Goal: Book appointment/travel/reservation

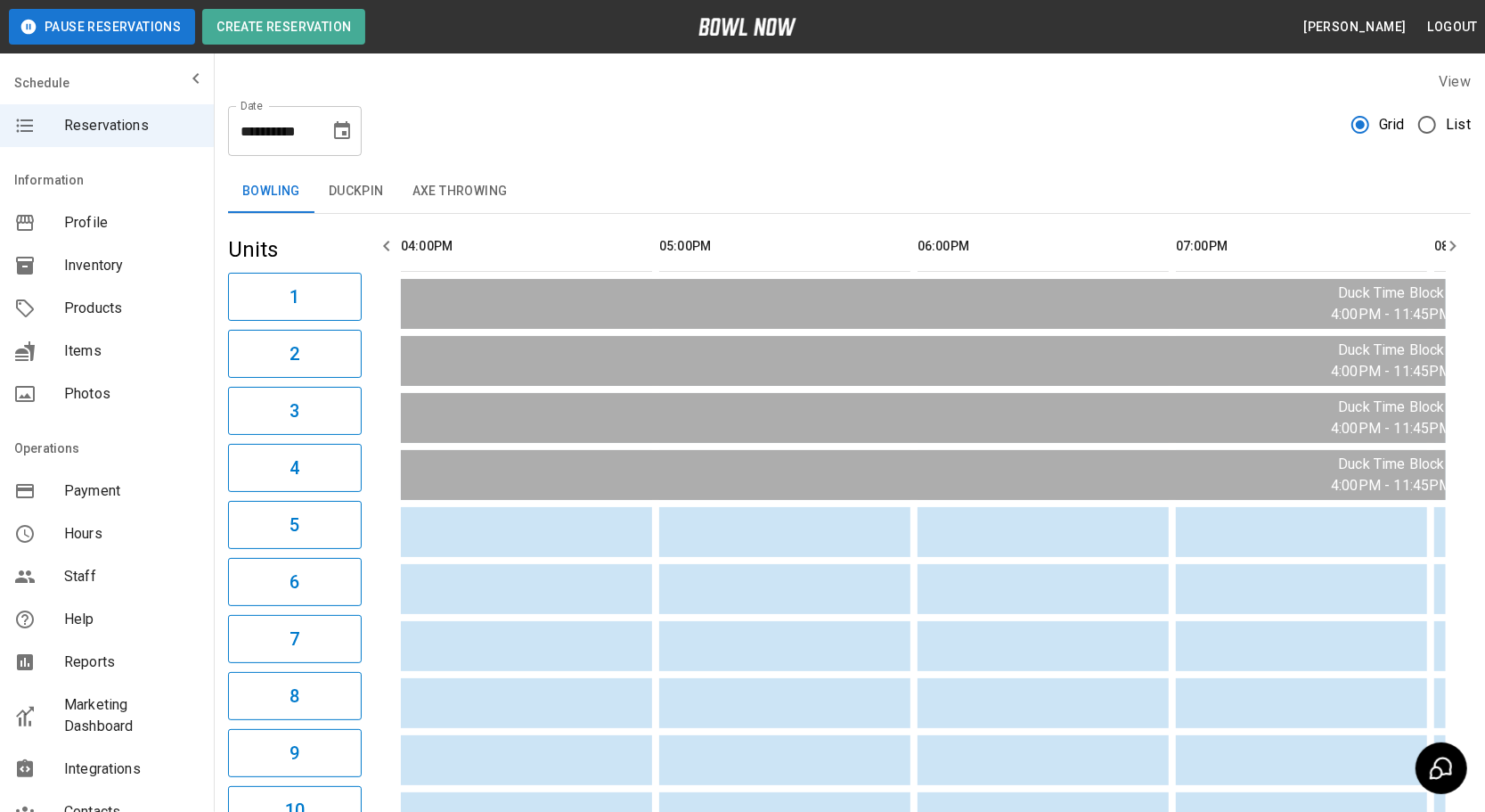
scroll to position [0, 1271]
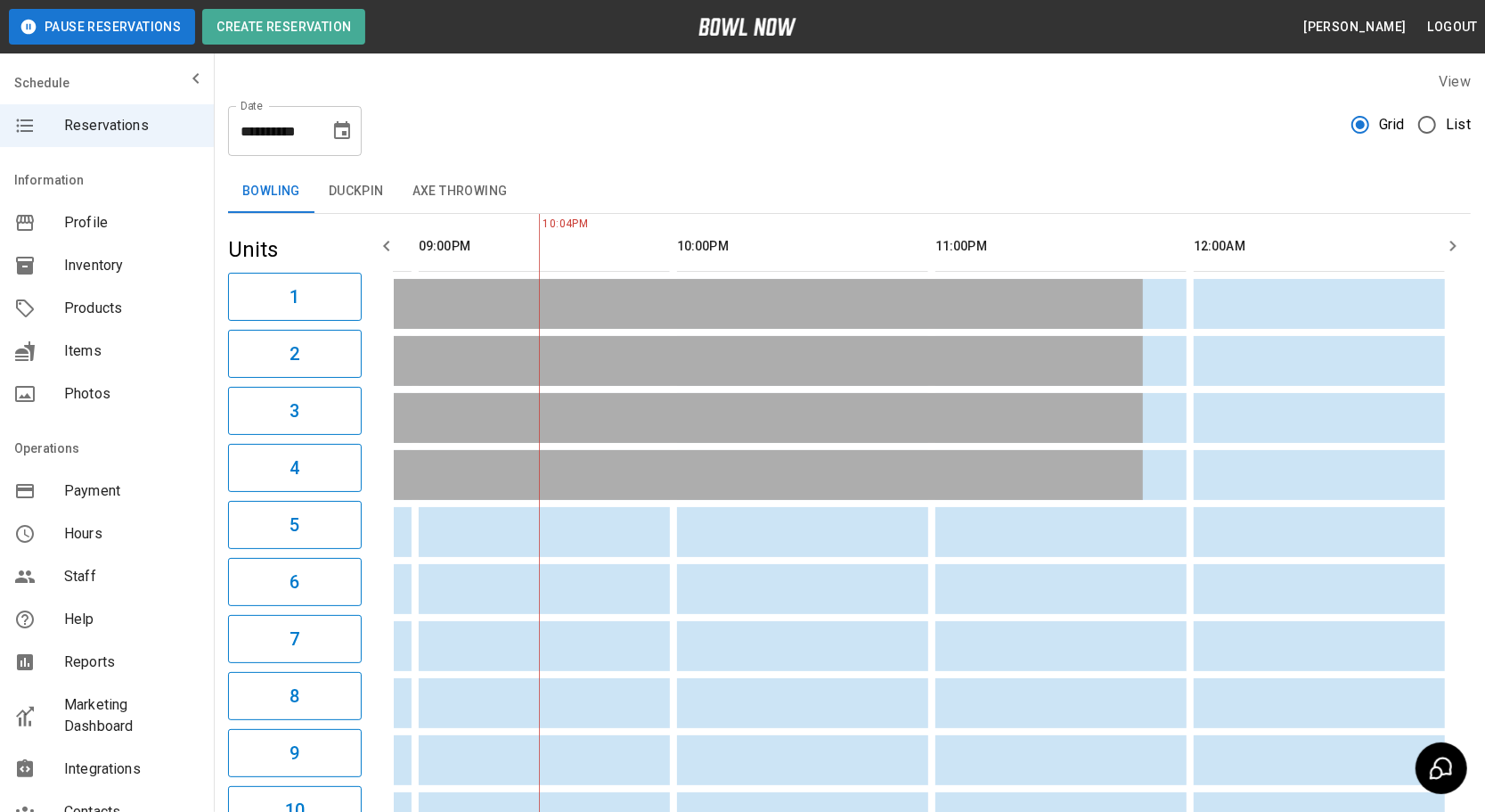
click at [285, 135] on input "**********" at bounding box center [272, 131] width 89 height 50
click at [339, 135] on icon "Choose date, selected date is Aug 19, 2025" at bounding box center [342, 131] width 22 height 22
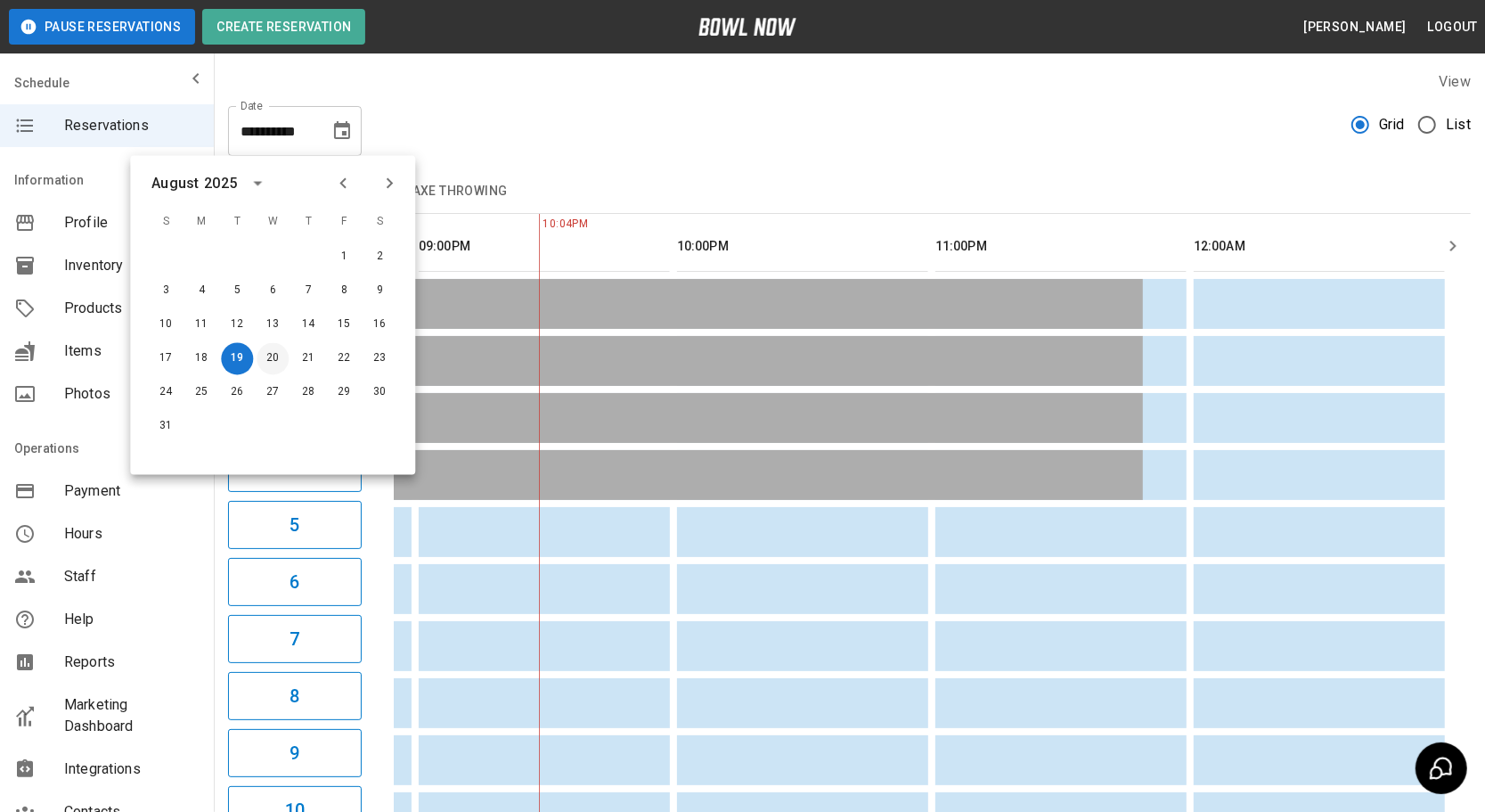
click at [260, 370] on button "20" at bounding box center [272, 359] width 33 height 33
click at [271, 356] on button "20" at bounding box center [272, 359] width 33 height 33
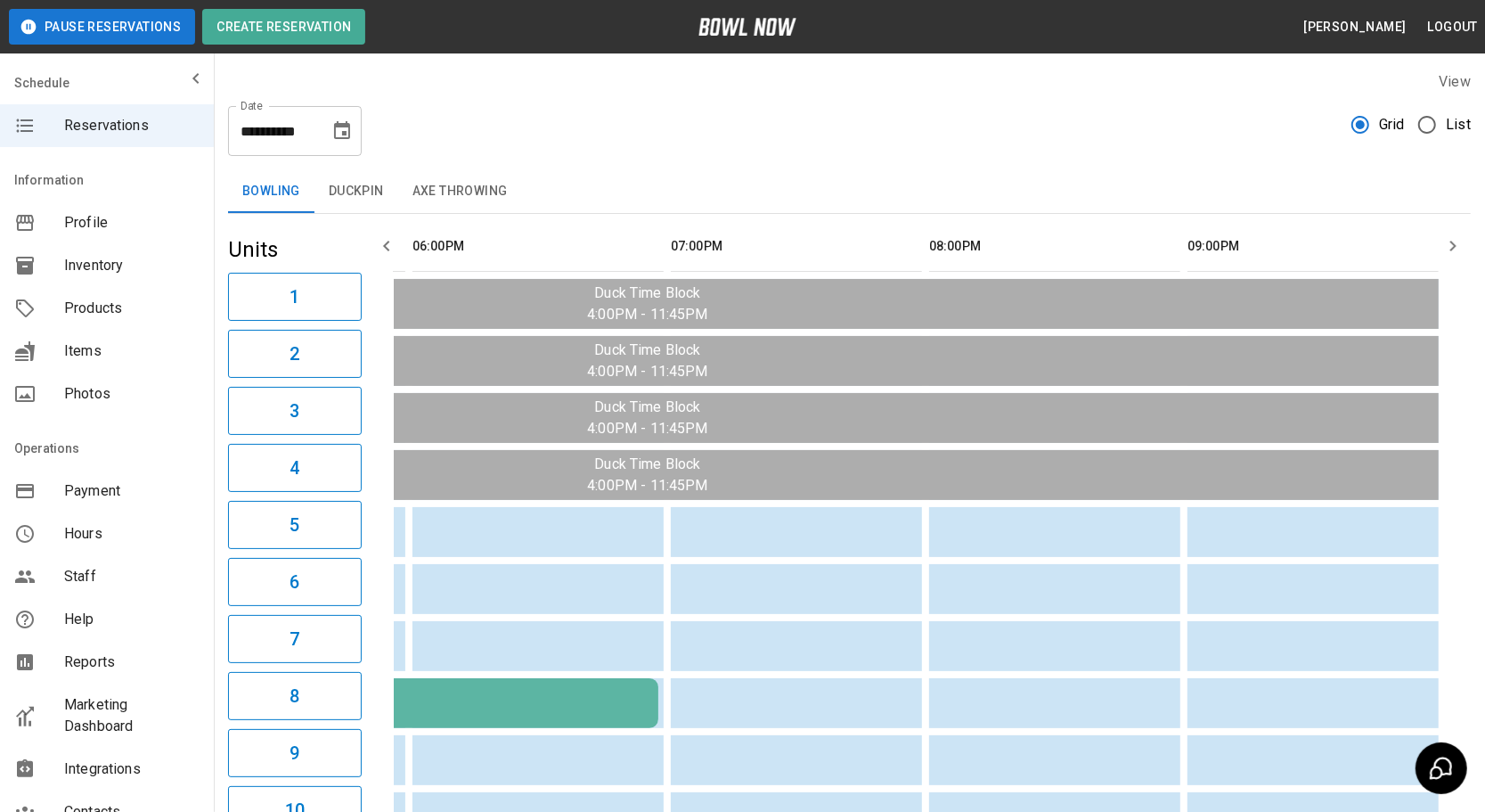
type input "**********"
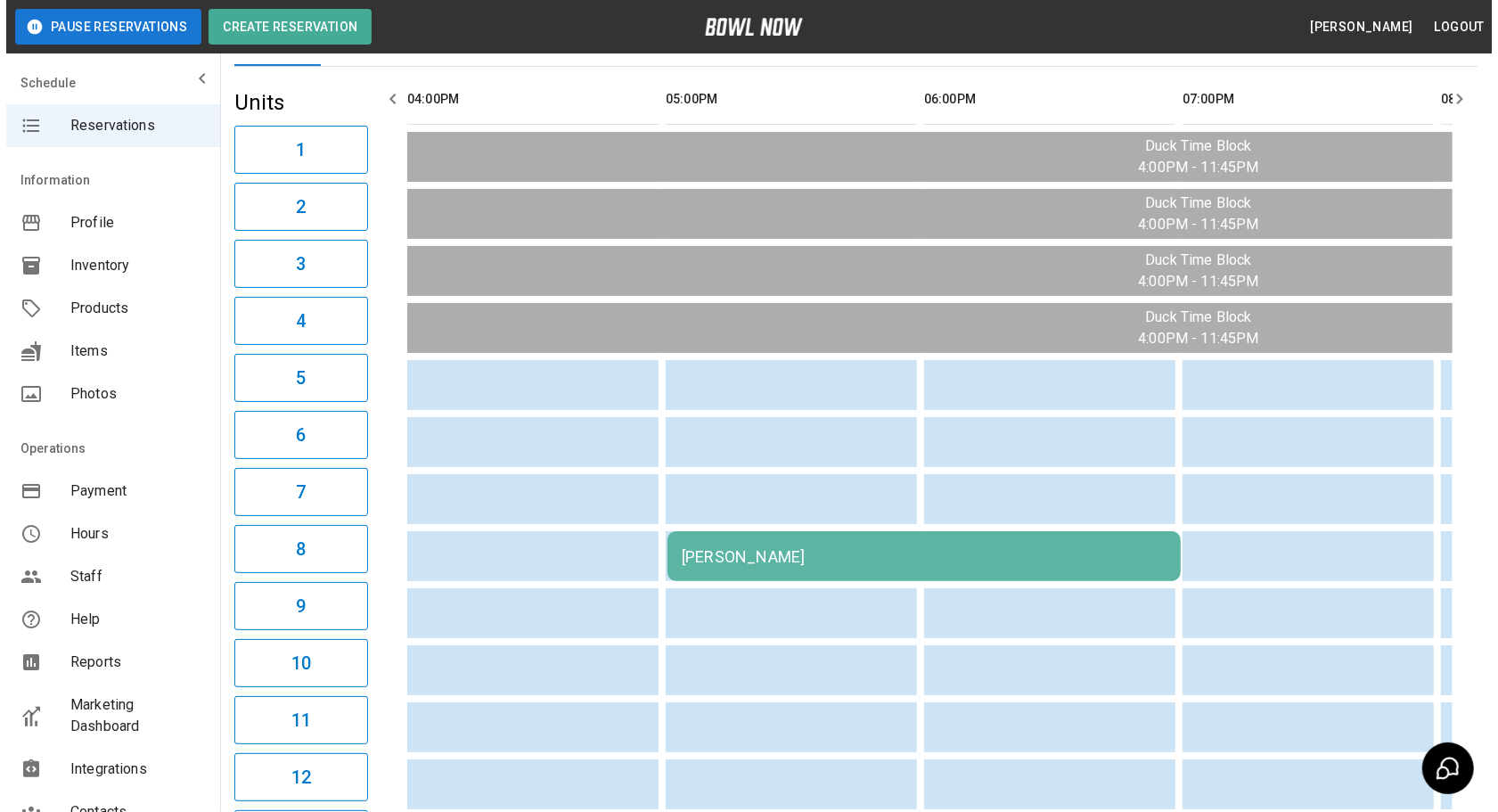
scroll to position [152, 0]
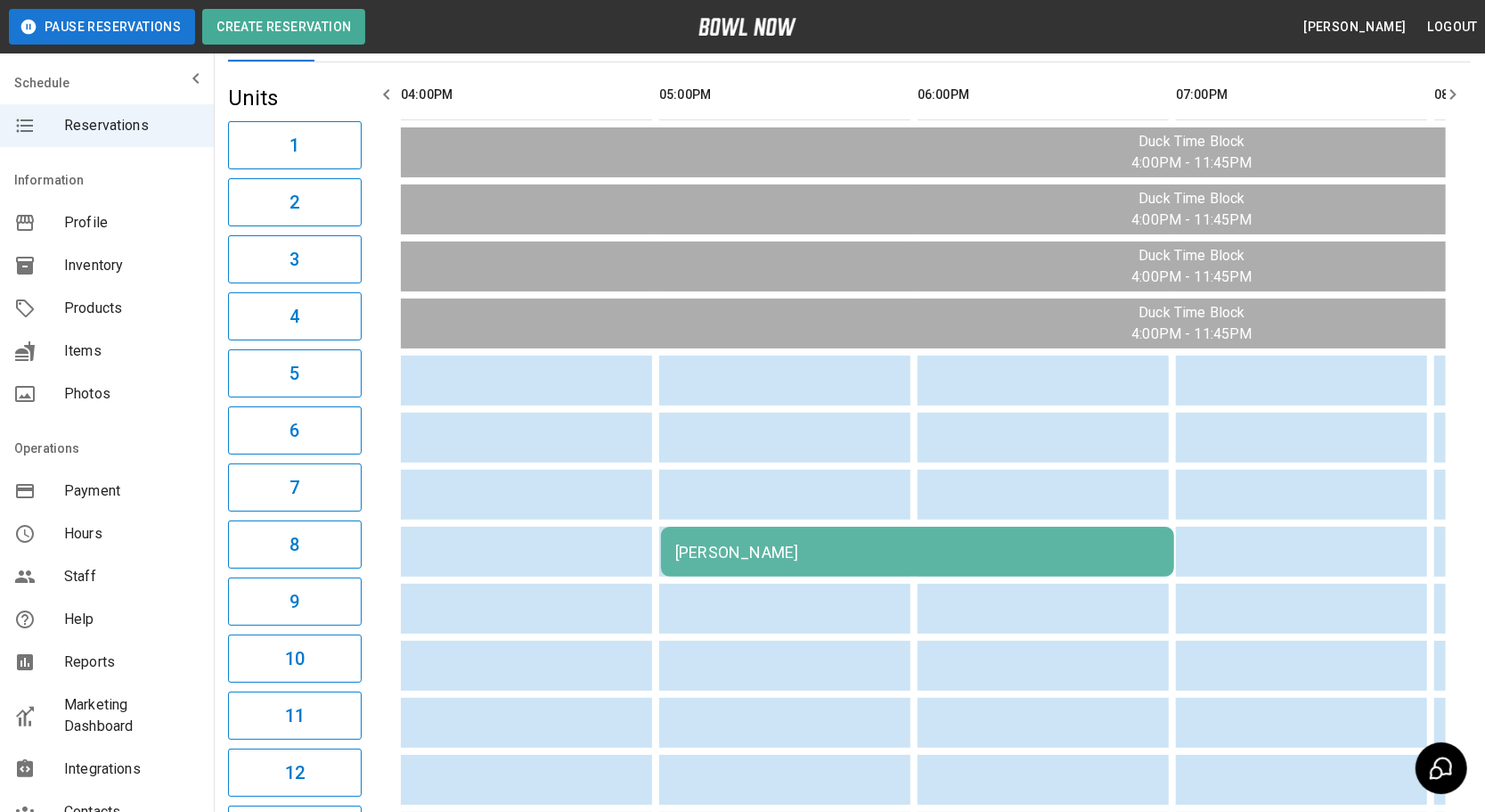
click at [906, 533] on td "[PERSON_NAME]" at bounding box center [917, 551] width 513 height 50
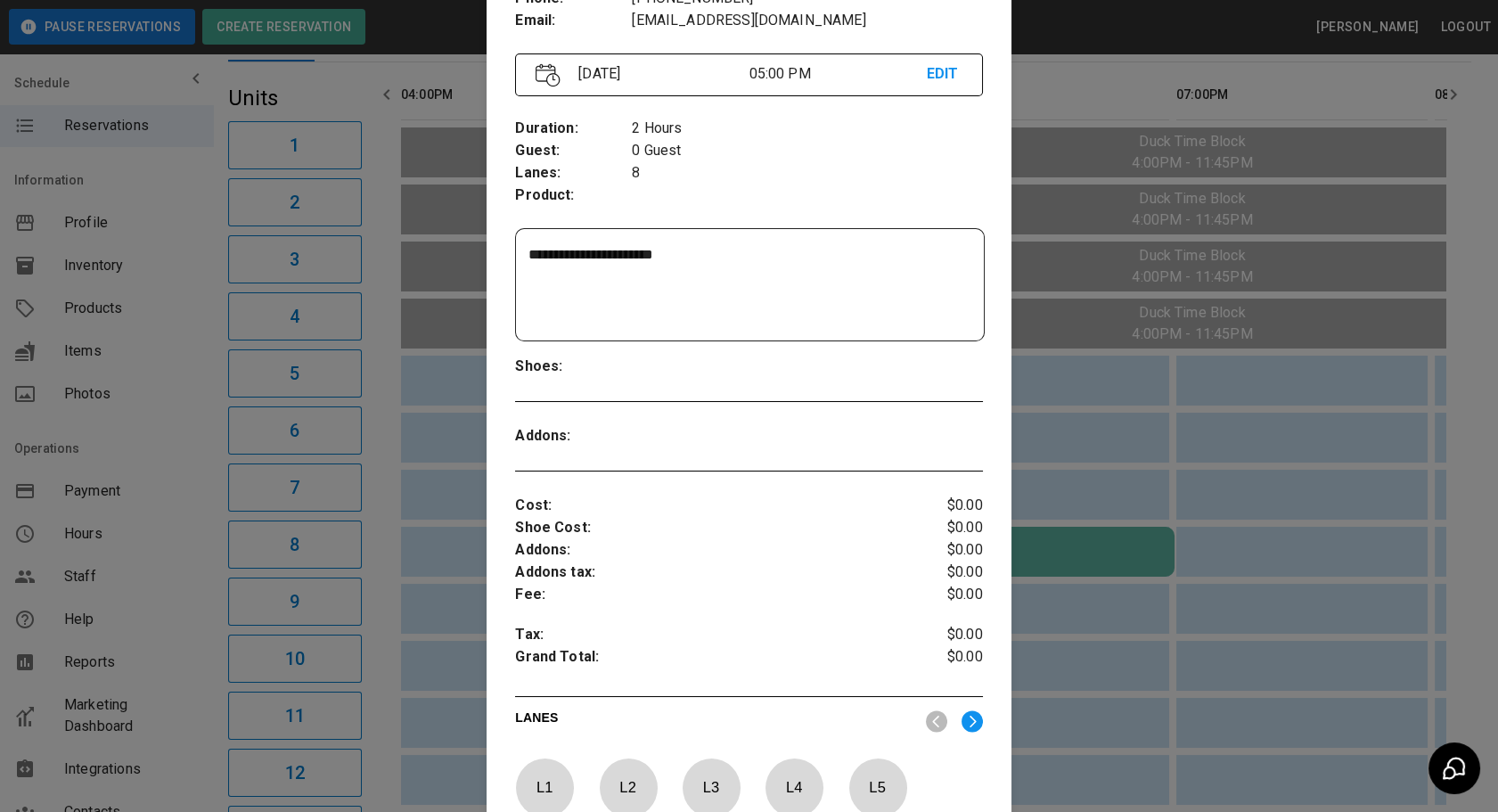
scroll to position [184, 0]
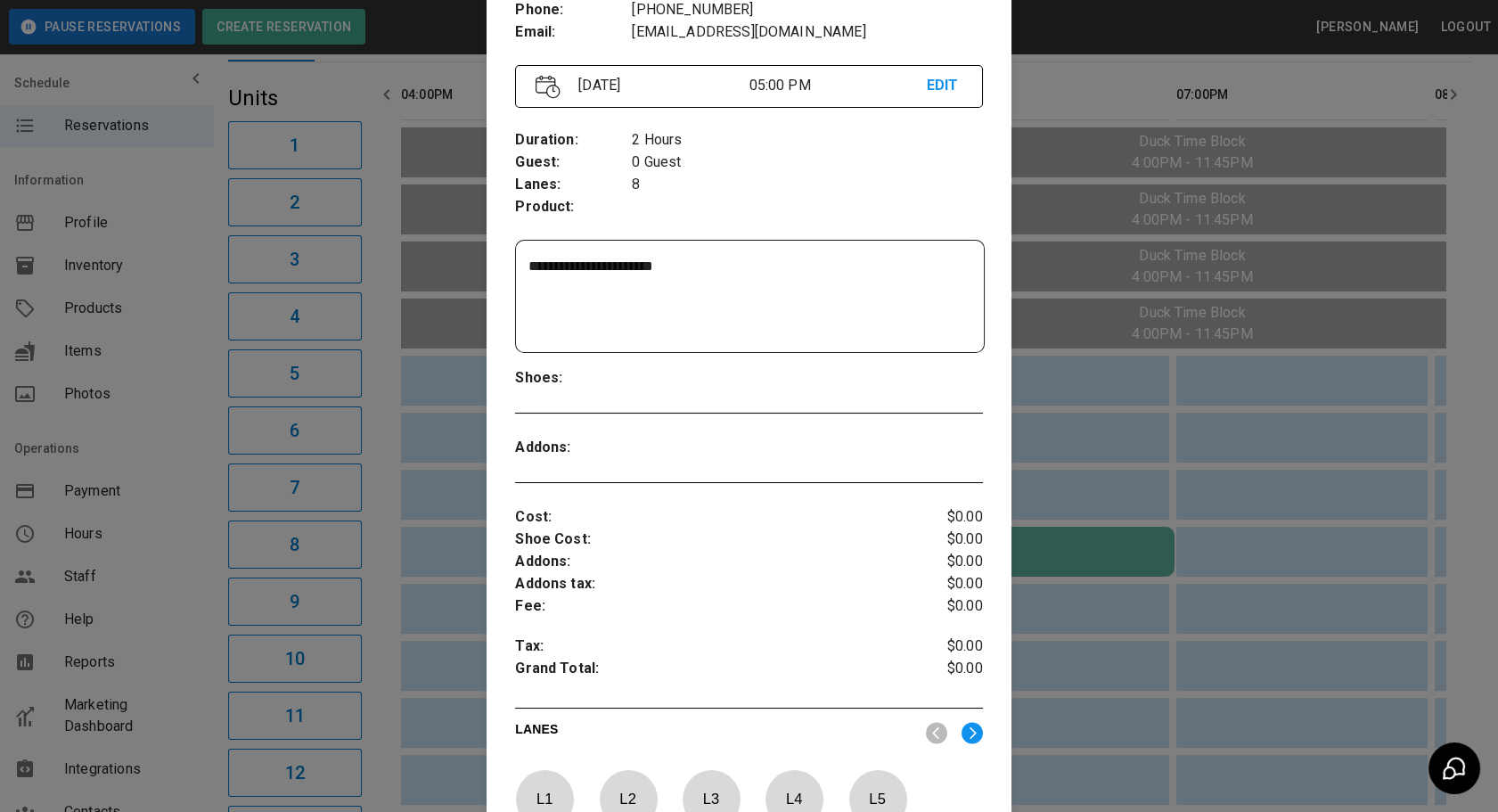
click at [1158, 623] on div at bounding box center [749, 406] width 1498 height 812
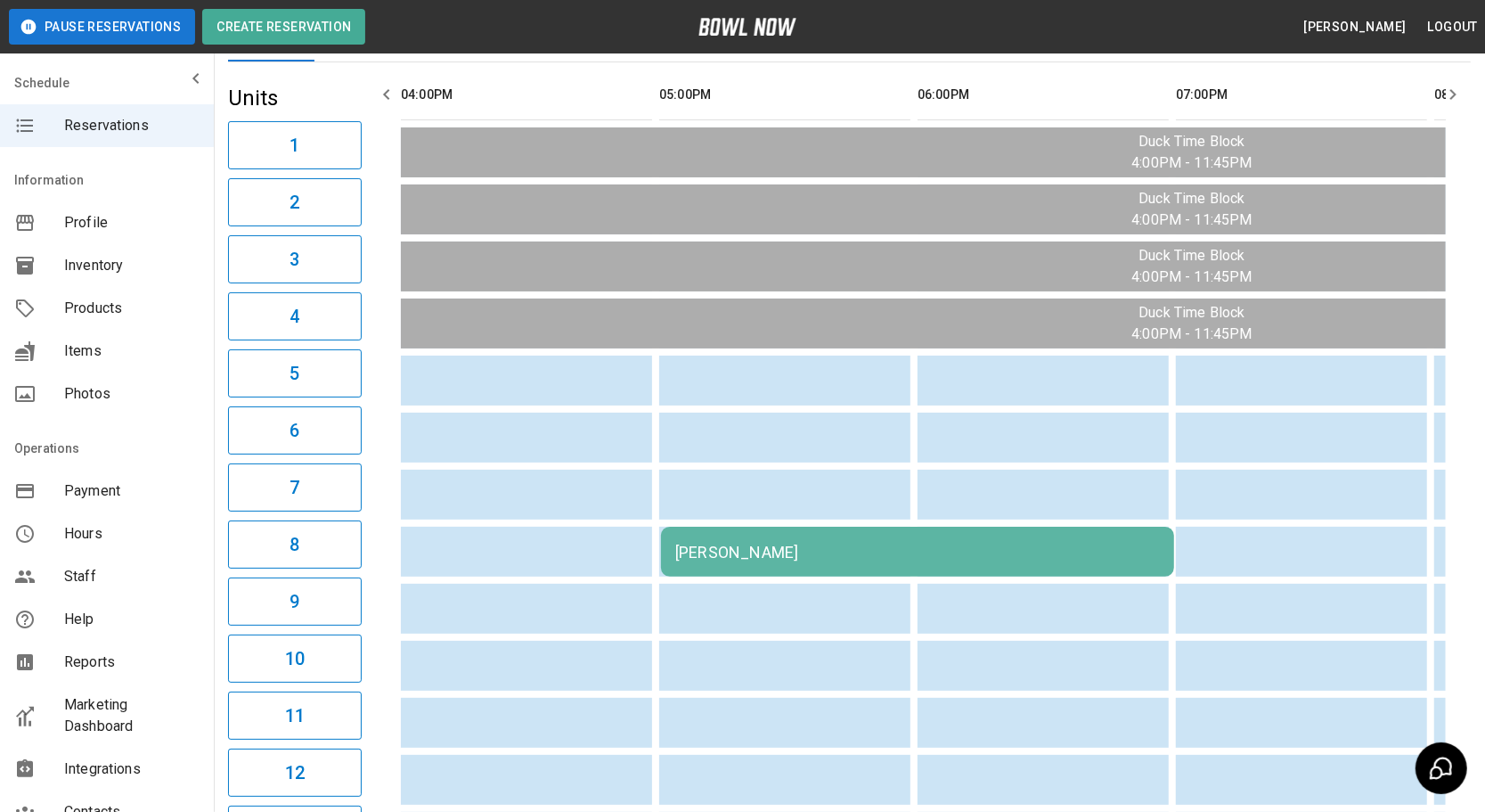
click at [870, 548] on div "[PERSON_NAME]" at bounding box center [917, 552] width 485 height 19
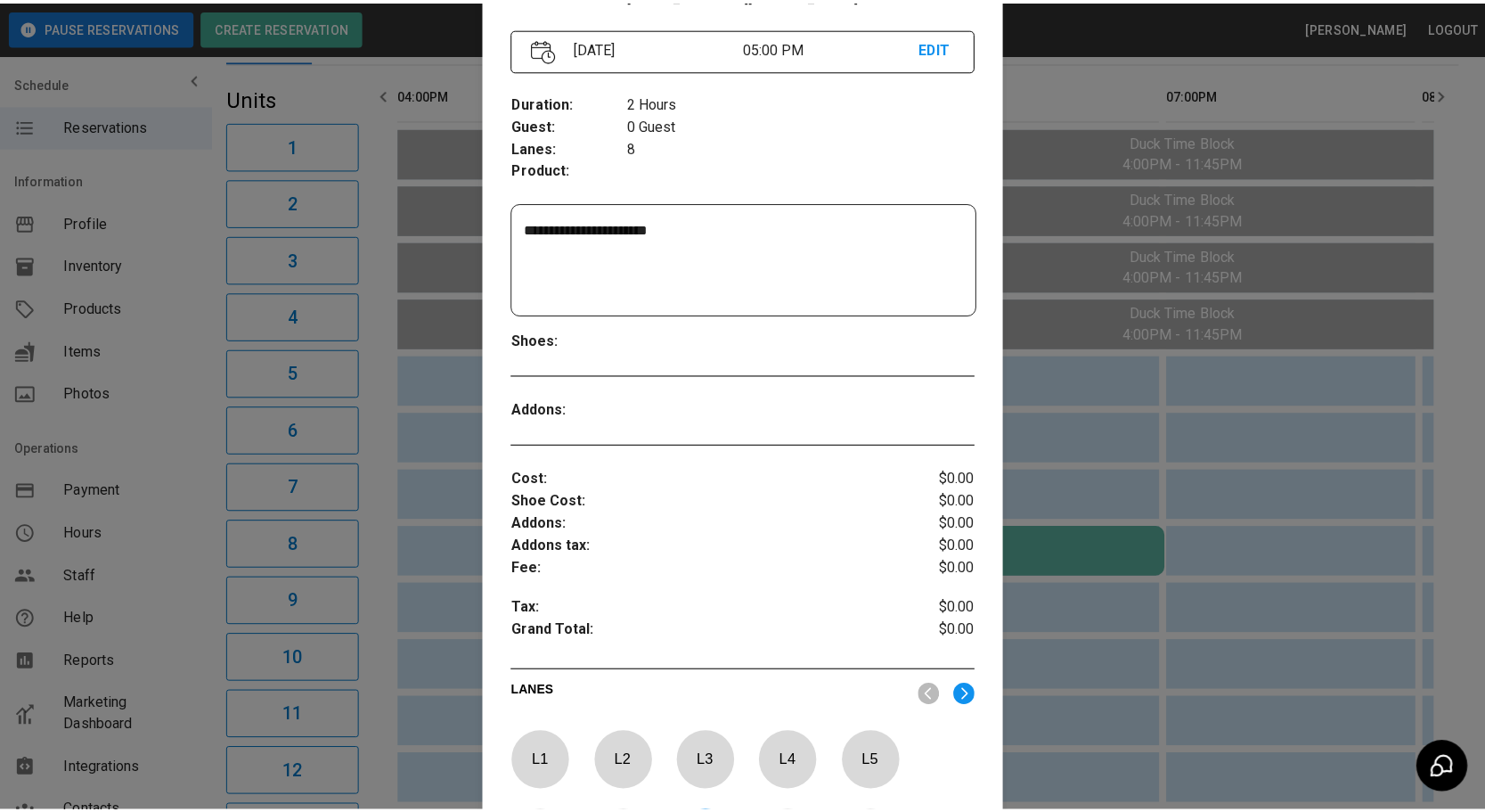
scroll to position [220, 0]
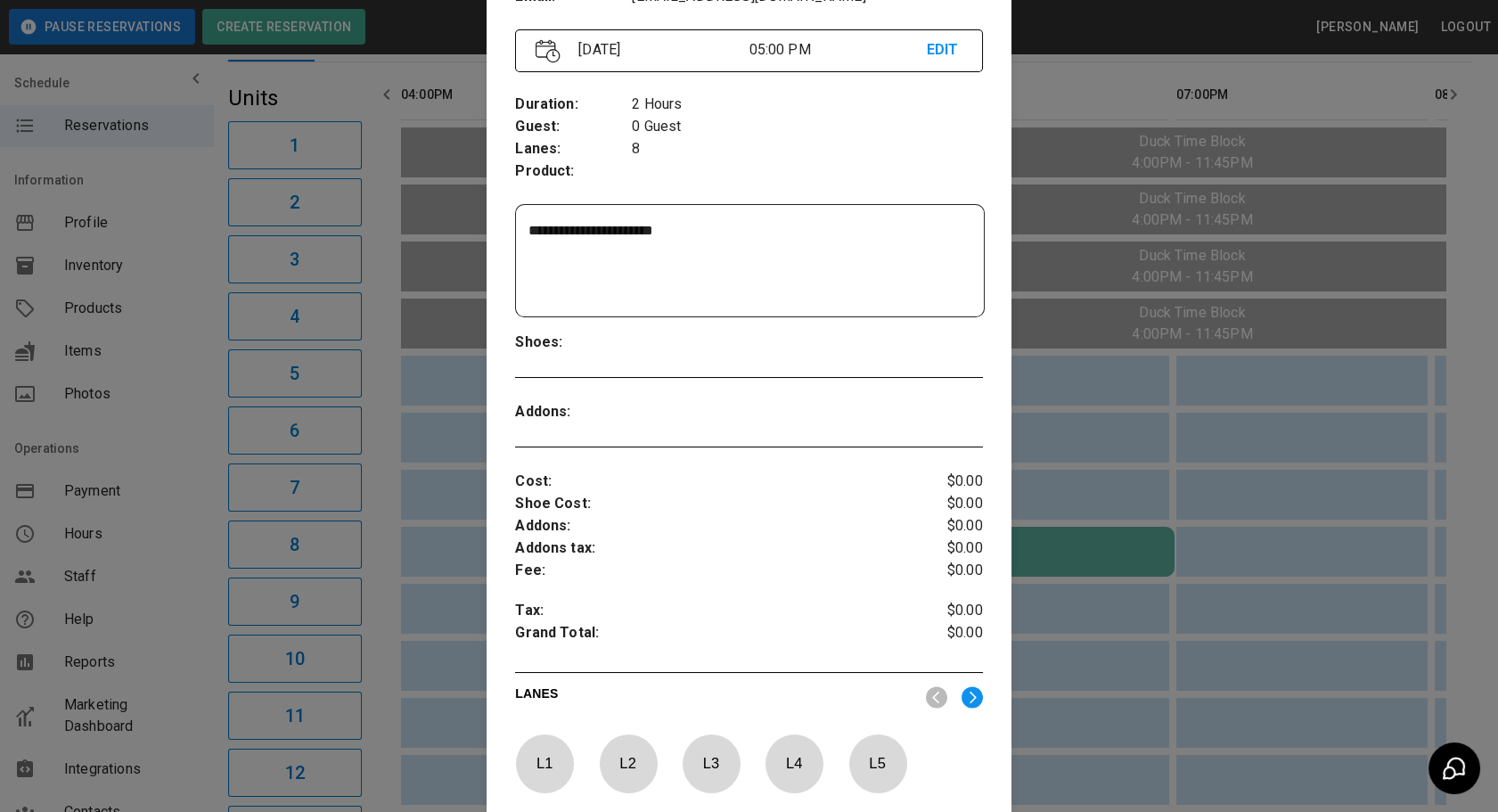
click at [1085, 571] on div at bounding box center [749, 406] width 1498 height 812
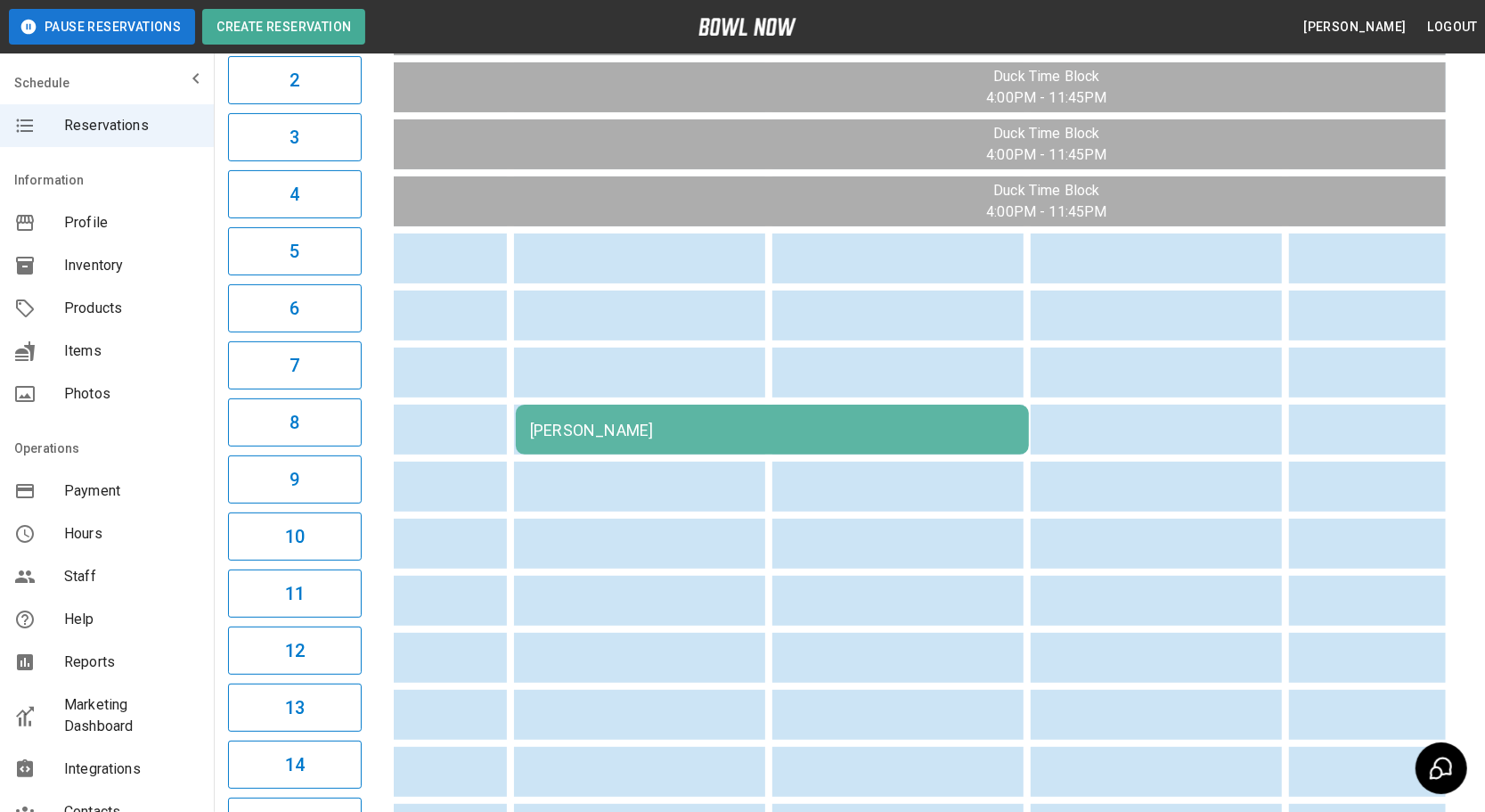
scroll to position [0, 0]
click at [909, 461] on td "sticky table" at bounding box center [937, 486] width 58 height 50
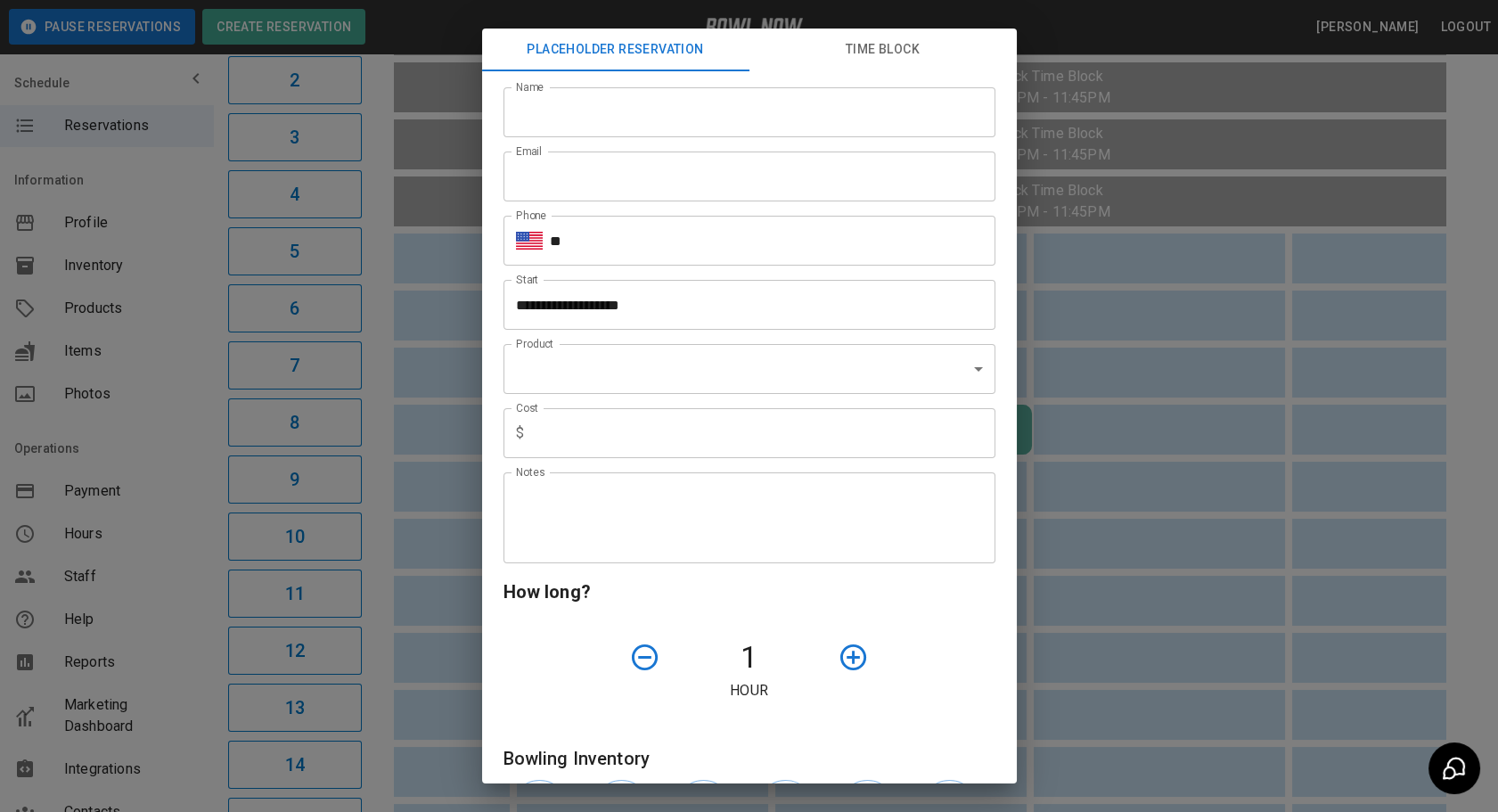
click at [867, 432] on input "text" at bounding box center [763, 433] width 464 height 50
click at [932, 646] on div at bounding box center [892, 657] width 123 height 45
click at [1113, 581] on div "**********" at bounding box center [749, 406] width 1498 height 812
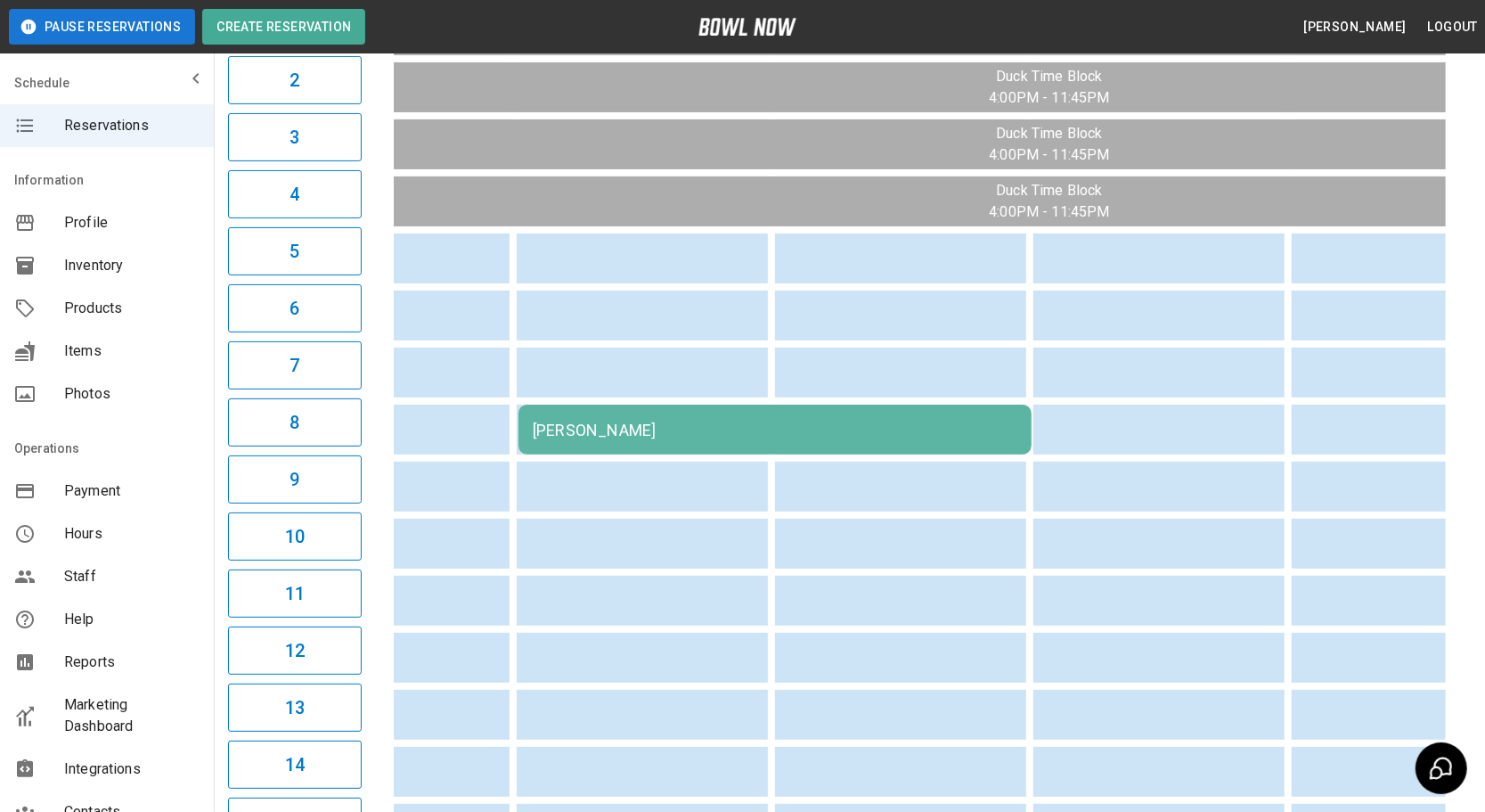
click at [844, 421] on div "[PERSON_NAME]" at bounding box center [776, 430] width 485 height 19
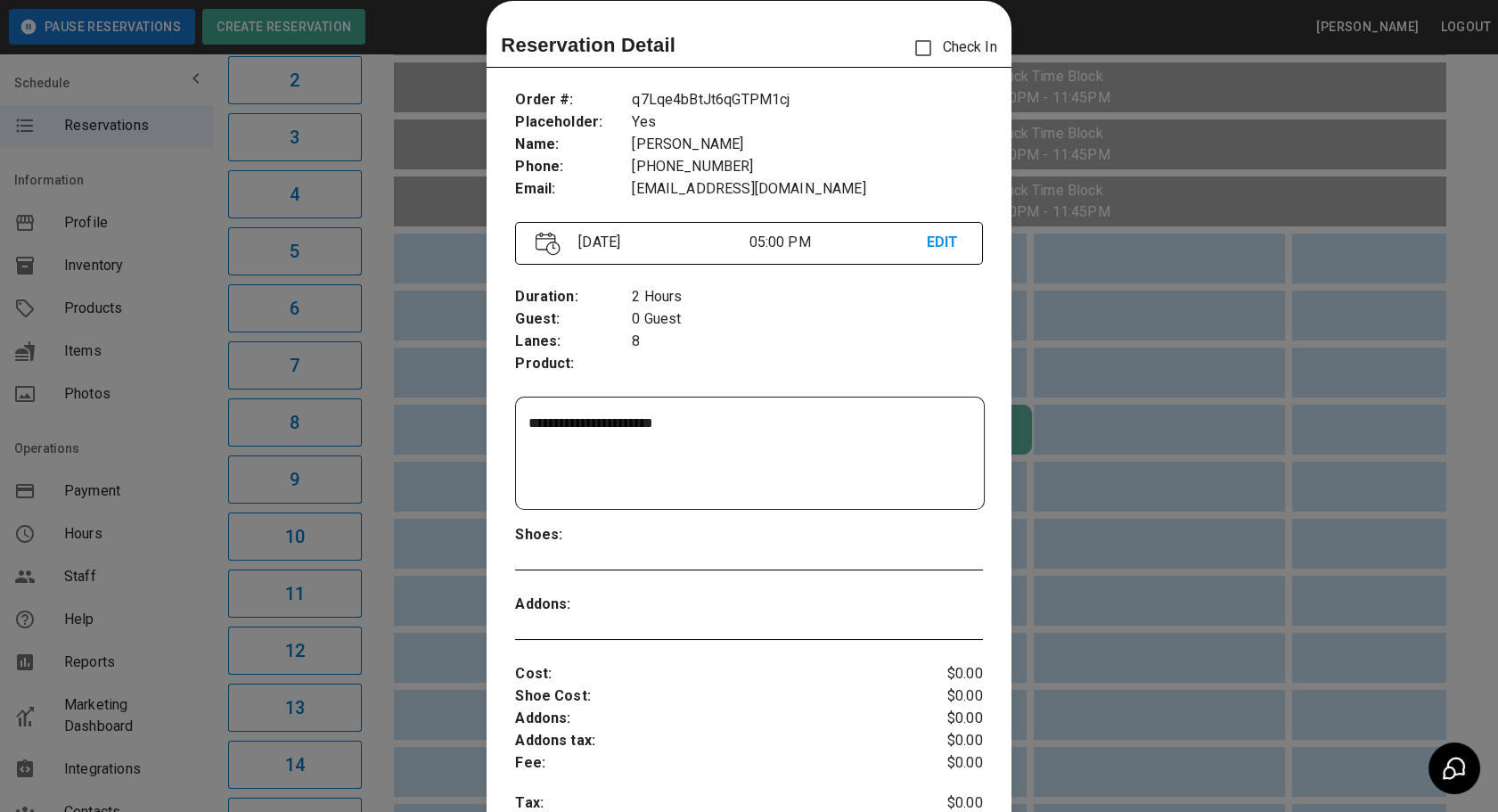
click at [428, 455] on div at bounding box center [749, 406] width 1498 height 812
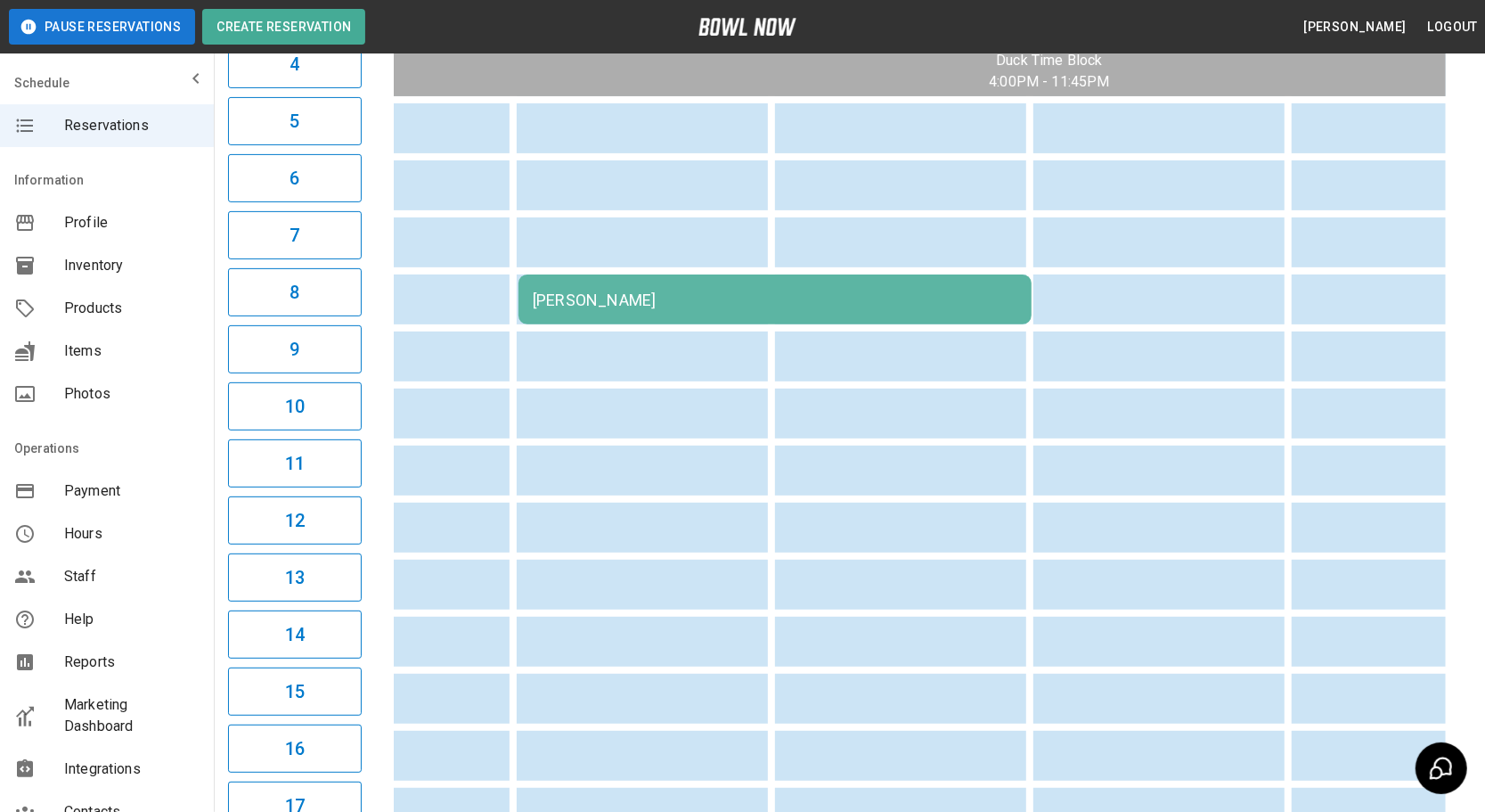
scroll to position [0, 289]
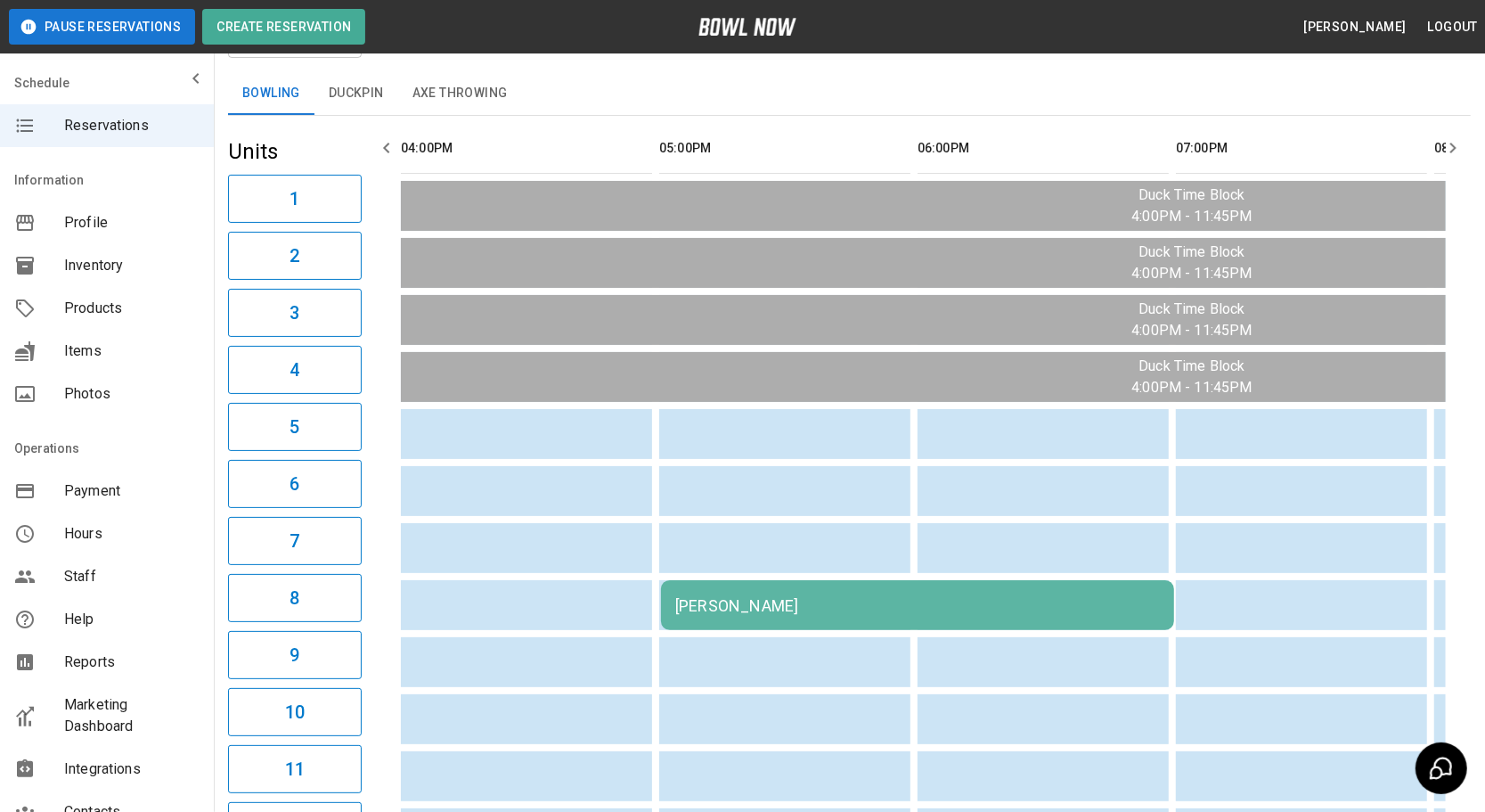
click at [369, 98] on button "Duckpin" at bounding box center [356, 93] width 84 height 42
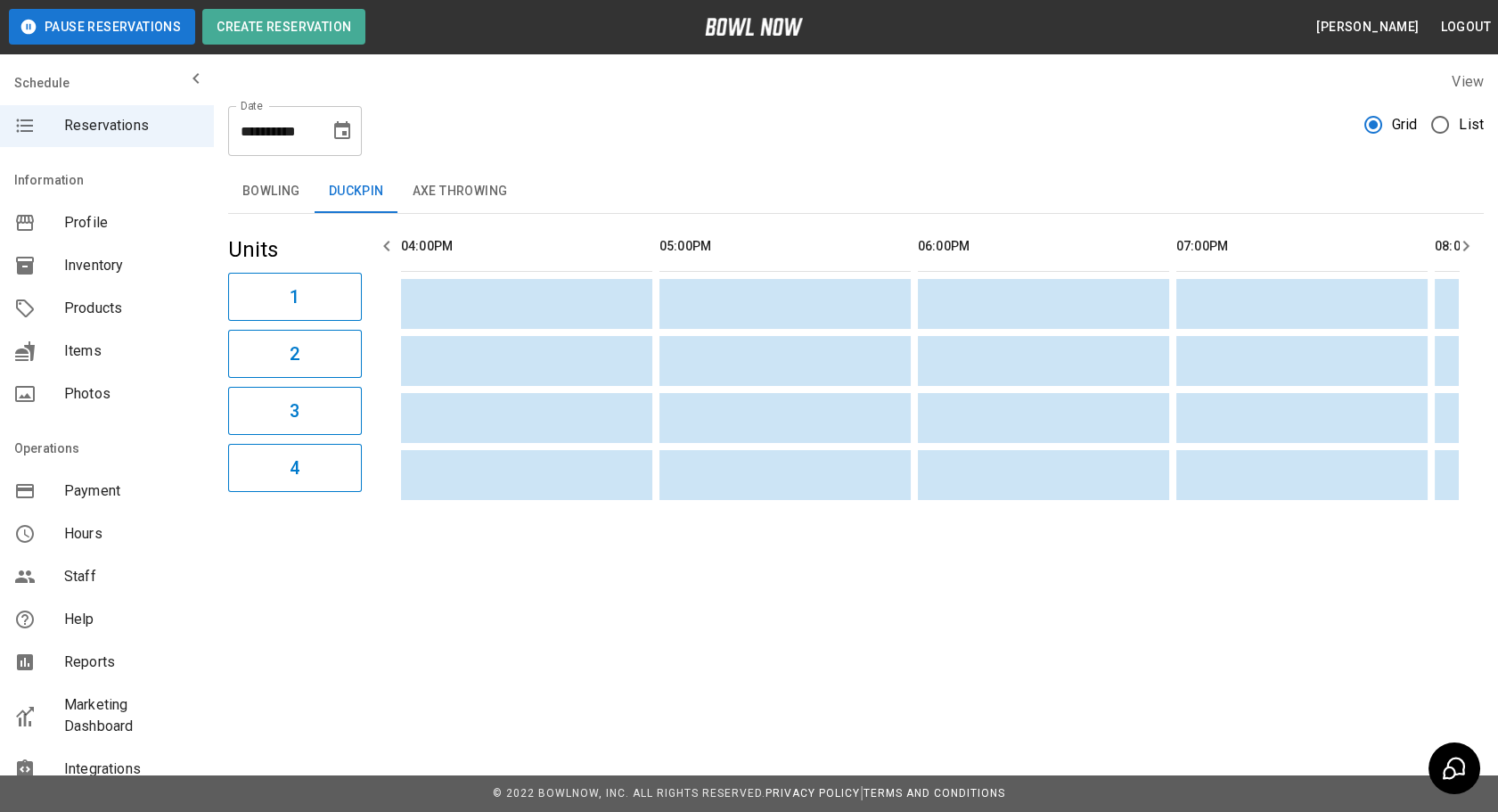
click at [479, 189] on button "Axe Throwing" at bounding box center [460, 191] width 124 height 42
